Goal: Navigation & Orientation: Find specific page/section

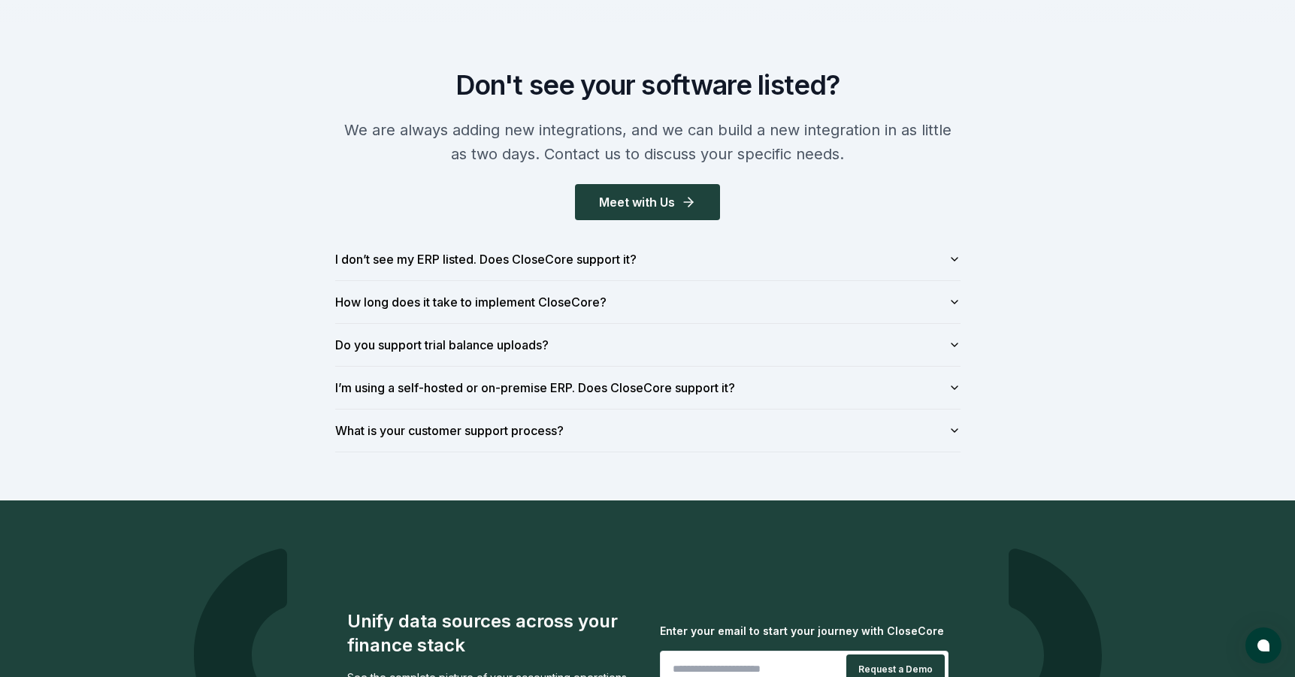
scroll to position [1780, 0]
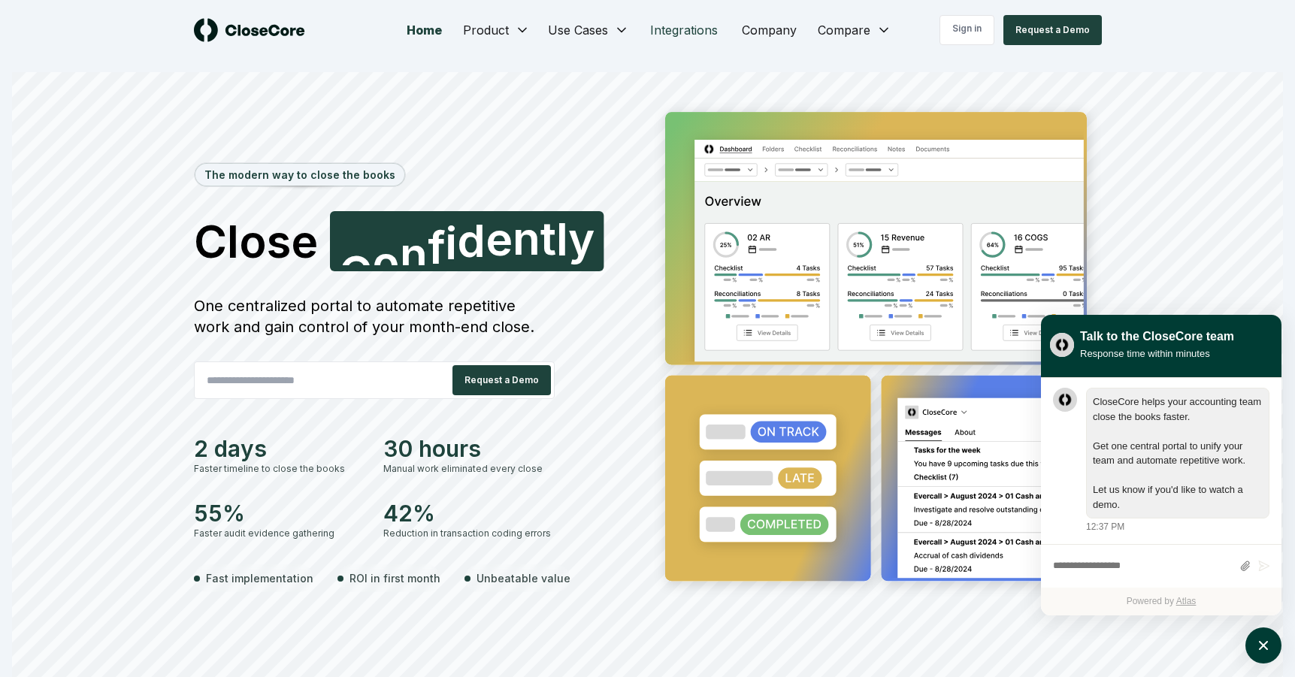
click at [684, 31] on link "Integrations" at bounding box center [684, 30] width 92 height 30
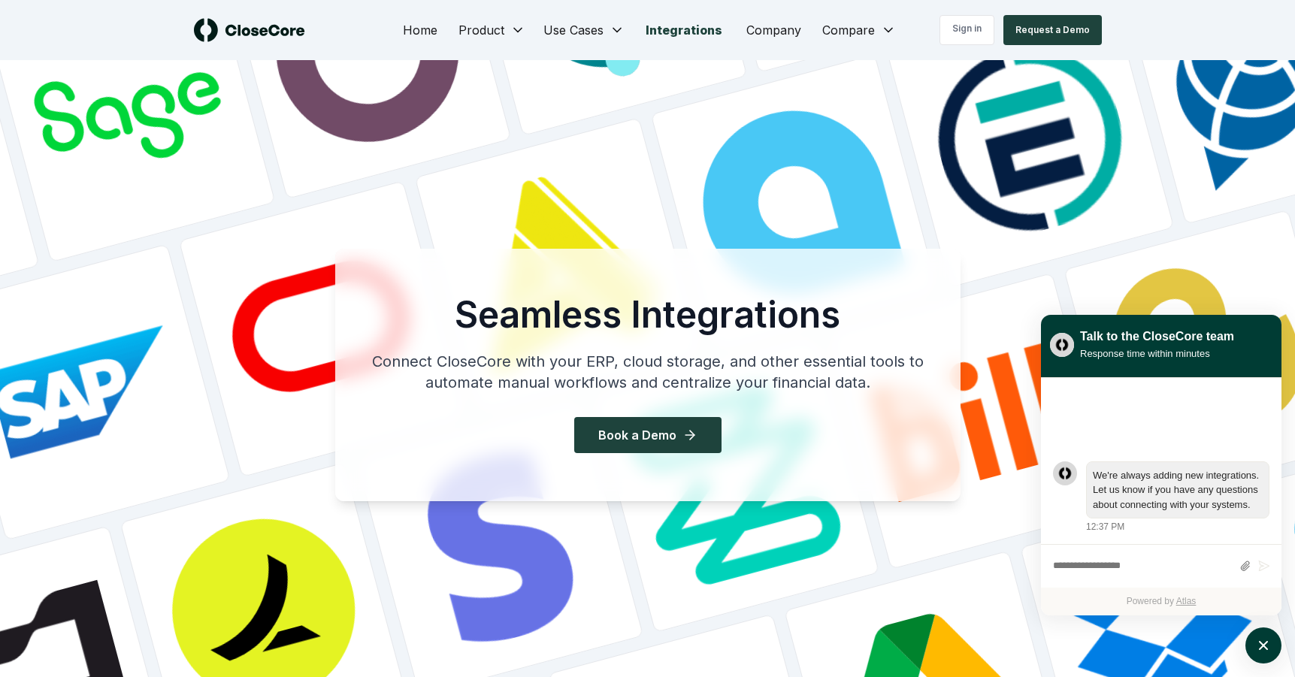
click at [274, 31] on img at bounding box center [249, 30] width 111 height 24
